Goal: Transaction & Acquisition: Purchase product/service

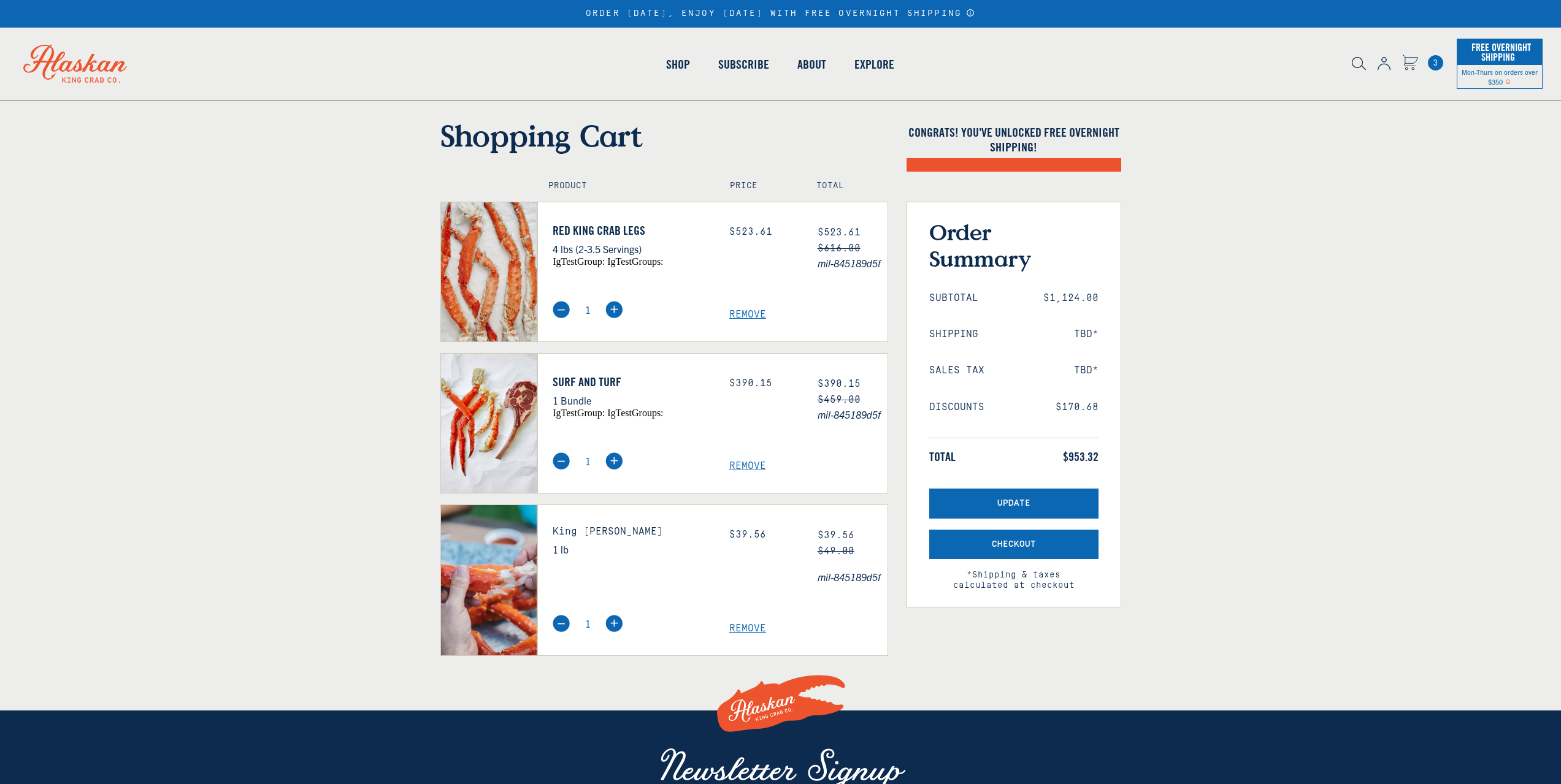
select select "40826592231503"
select select "40826730905679"
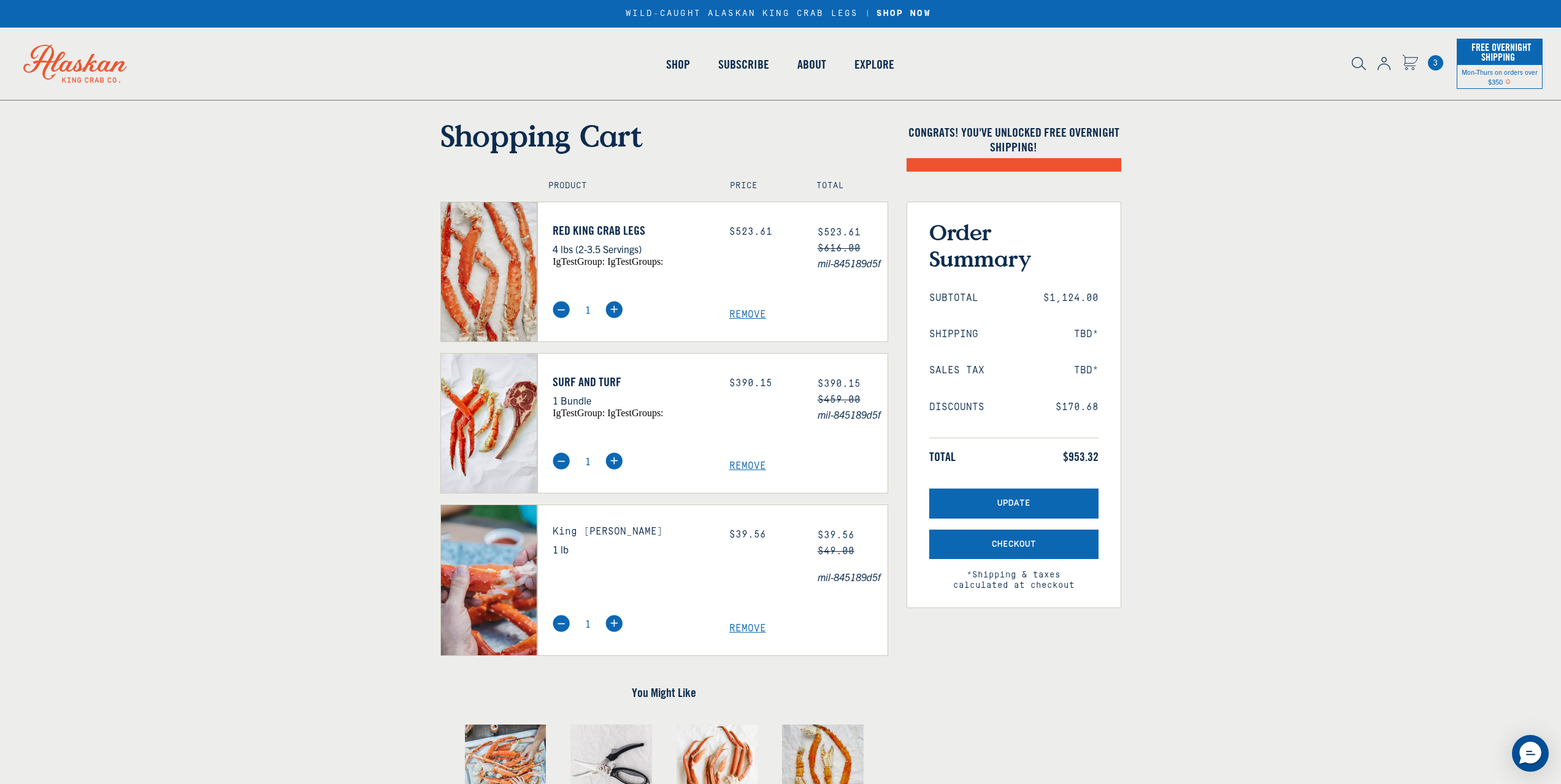
click at [740, 308] on div "Remove" at bounding box center [808, 309] width 177 height 23
click at [745, 463] on span "Remove" at bounding box center [808, 466] width 158 height 11
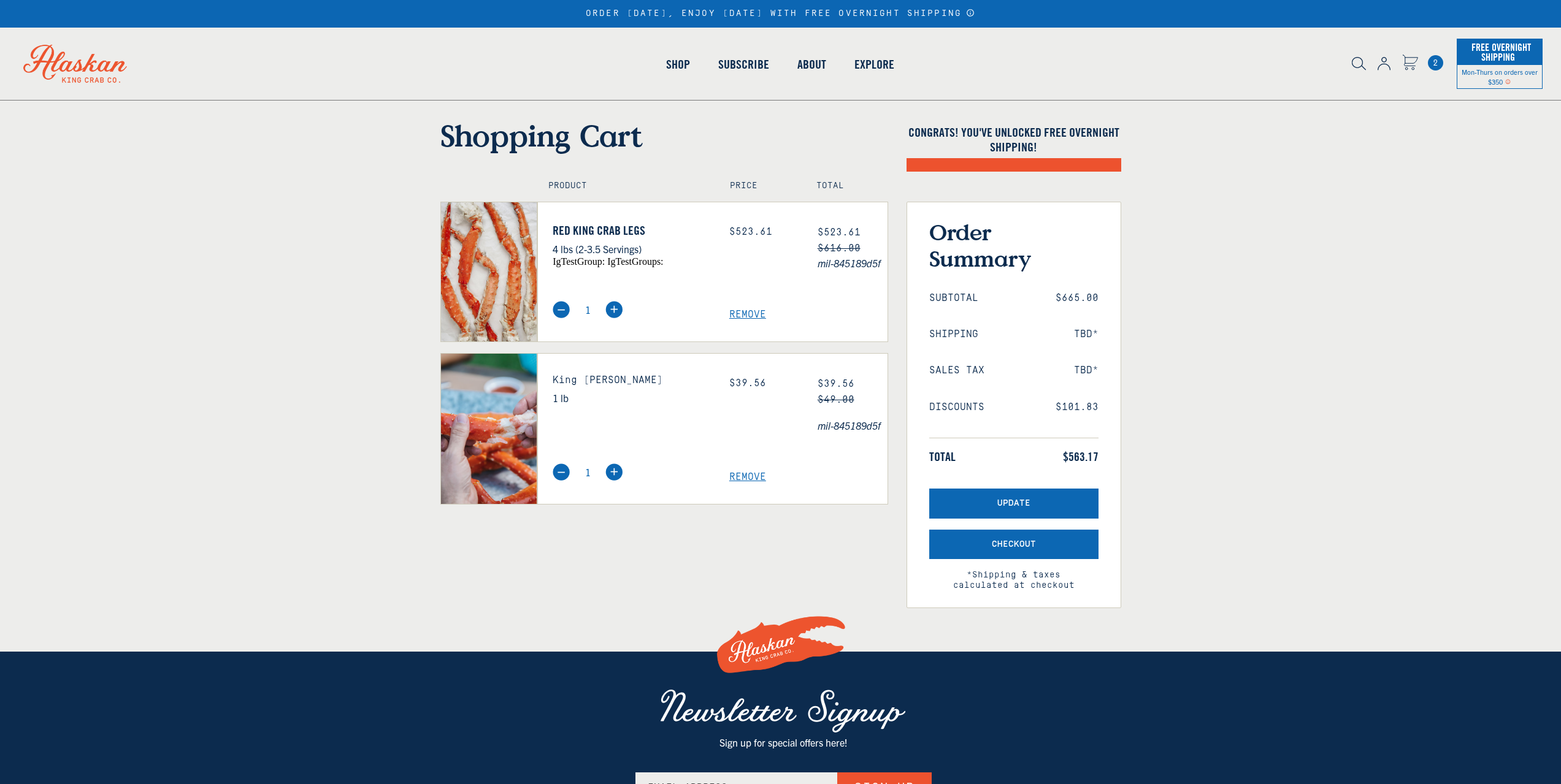
select select "40826592231503"
select select "40826730905679"
